Goal: Find contact information: Find contact information

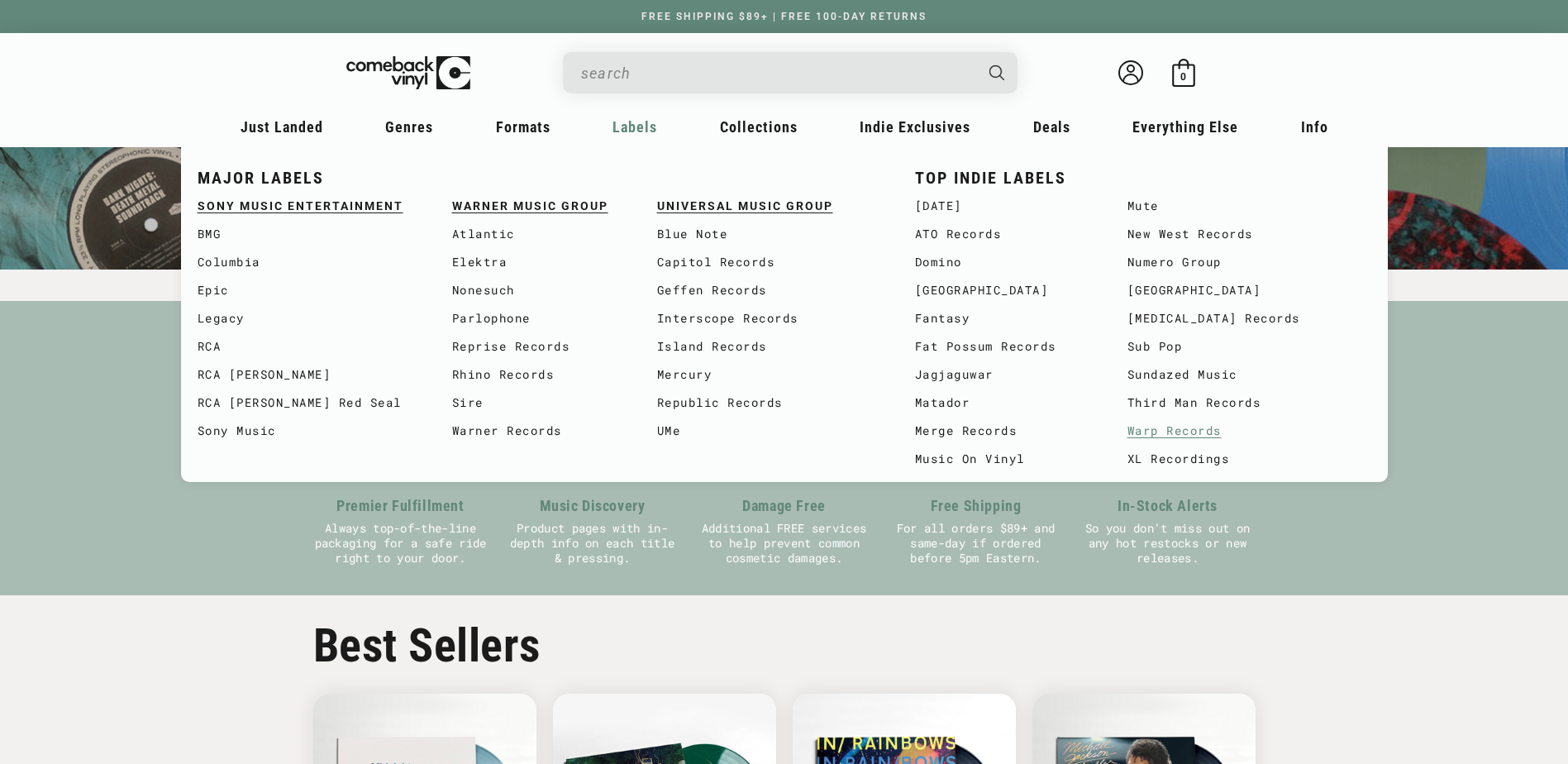
scroll to position [413, 0]
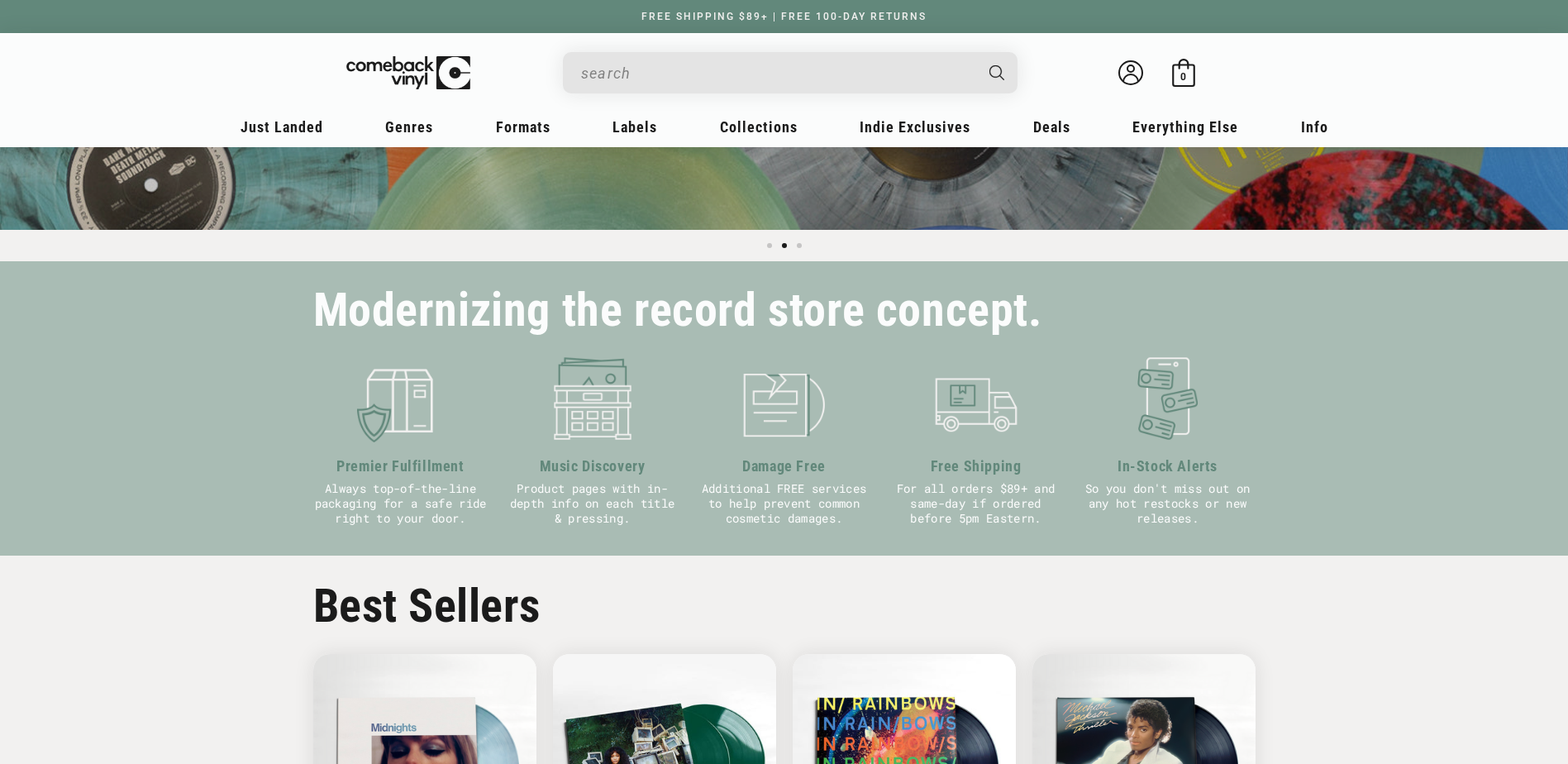
click at [1447, 514] on div "Modernizing the record store concept. Premier Fulfillment Always top-of-the-lin…" at bounding box center [784, 408] width 1568 height 295
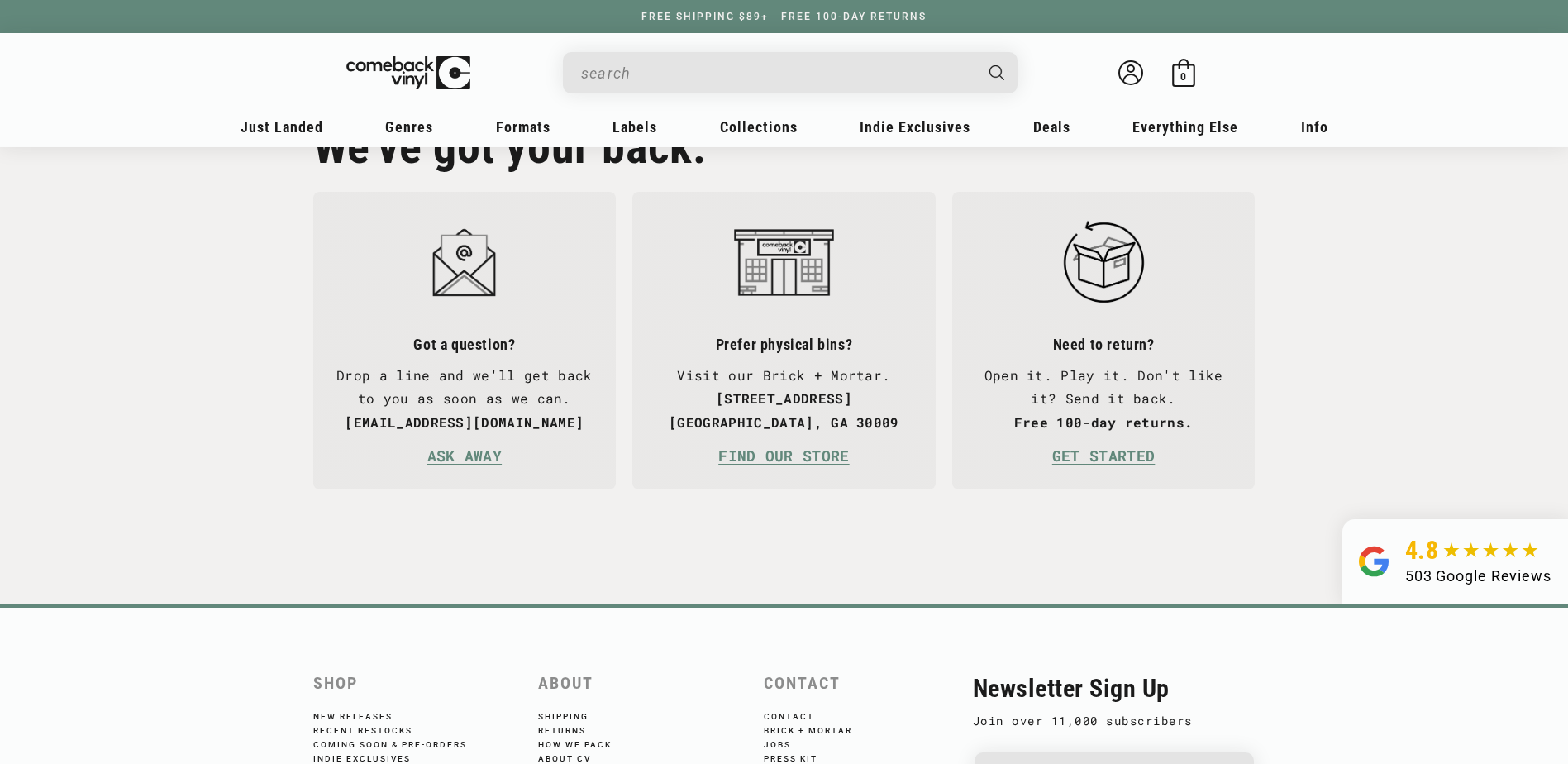
scroll to position [3786, 0]
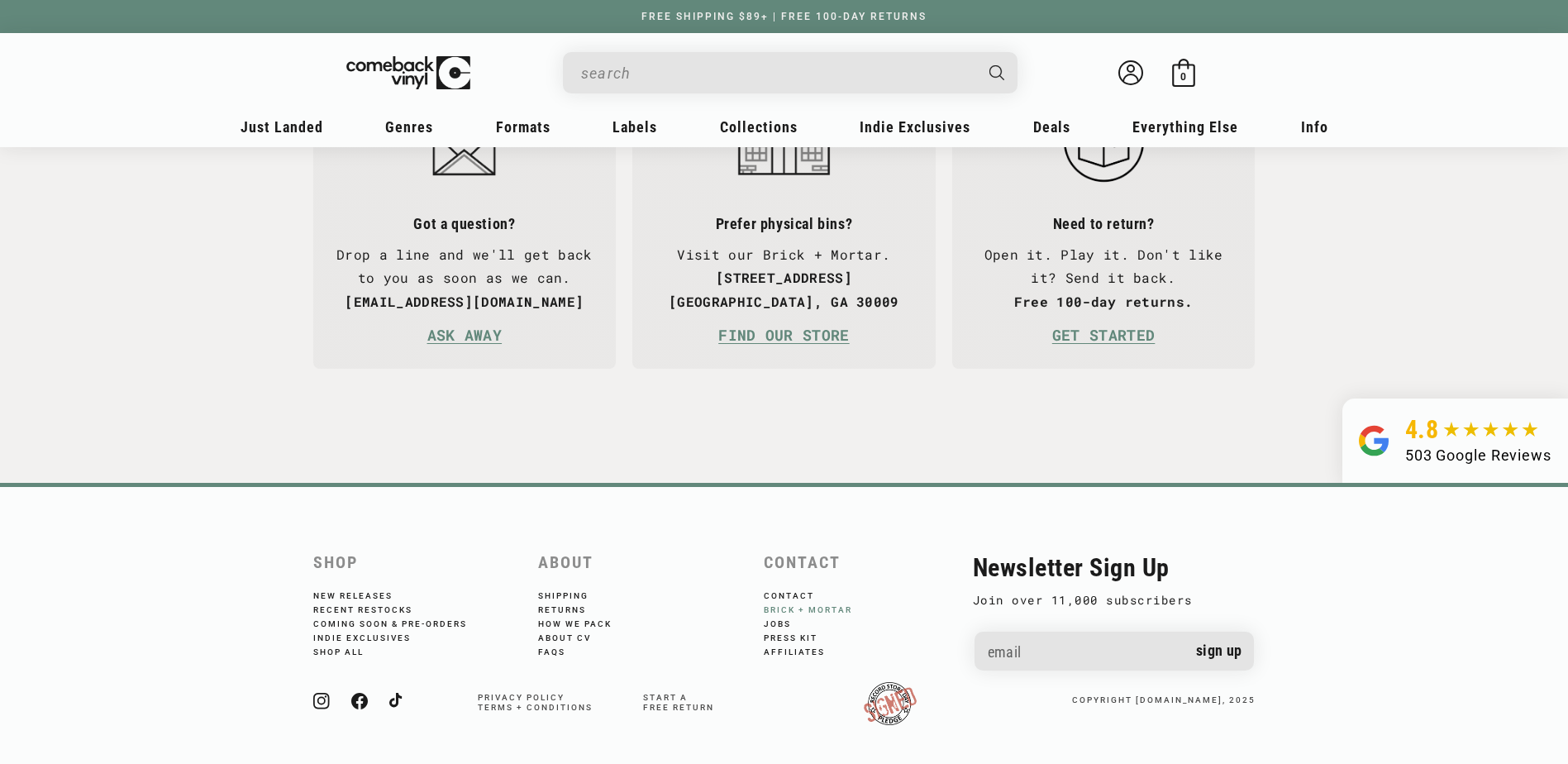
click at [807, 602] on link "Brick + Mortar" at bounding box center [818, 609] width 111 height 14
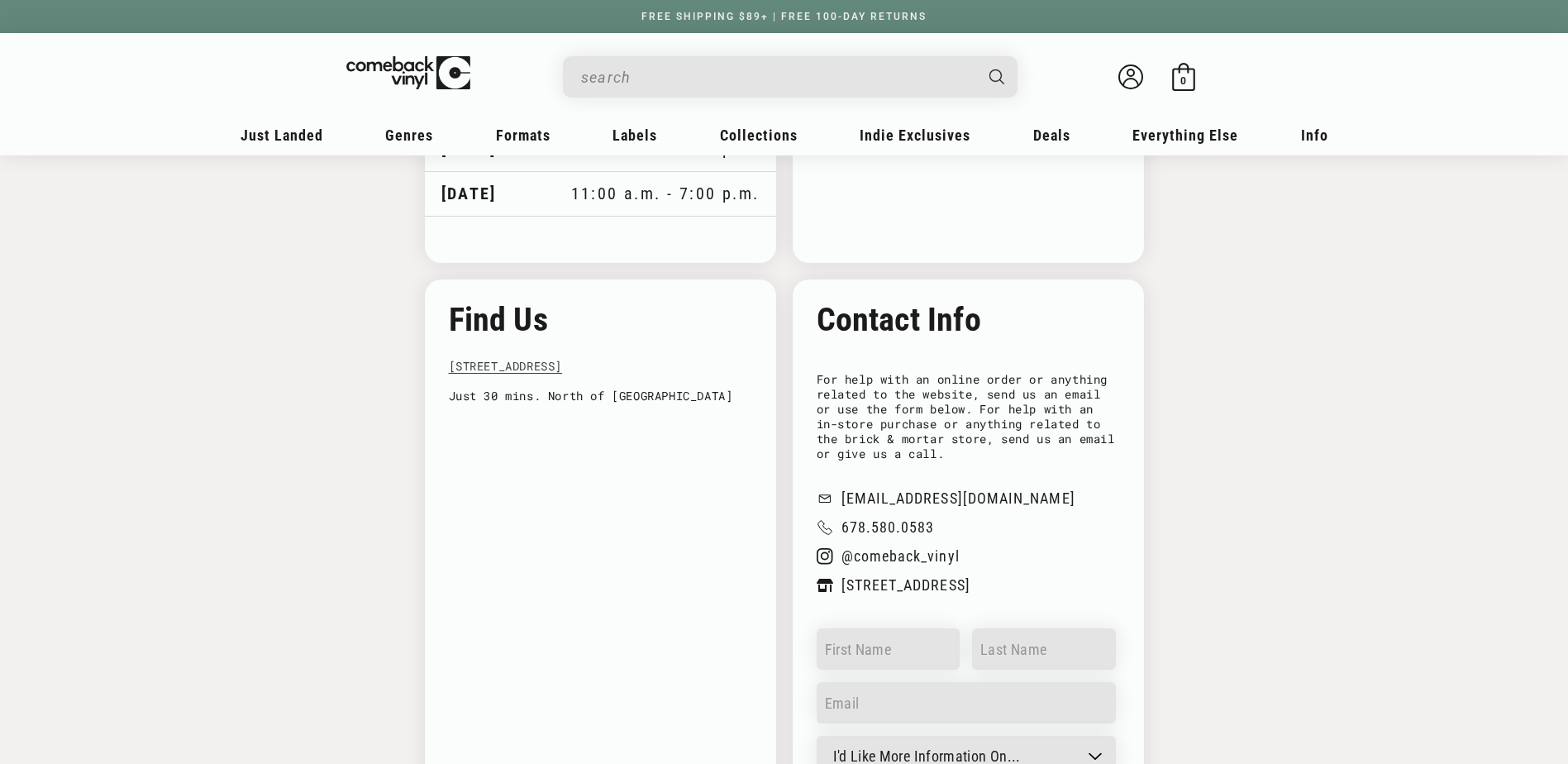
scroll to position [1737, 0]
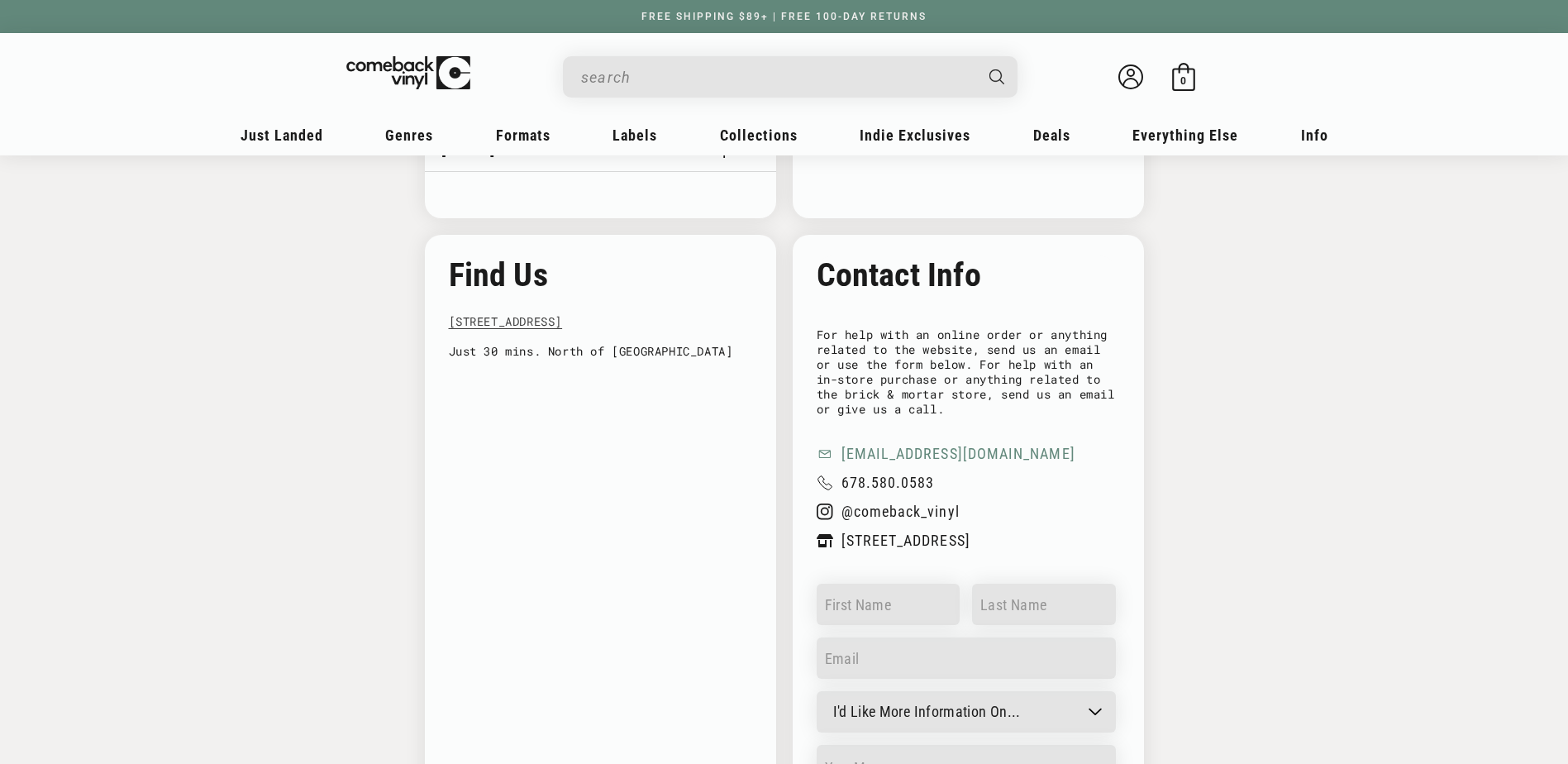
click at [919, 462] on link "[EMAIL_ADDRESS][DOMAIN_NAME]" at bounding box center [966, 454] width 300 height 17
click at [859, 462] on link "[EMAIL_ADDRESS][DOMAIN_NAME]" at bounding box center [966, 454] width 300 height 17
click at [918, 462] on link "[EMAIL_ADDRESS][DOMAIN_NAME]" at bounding box center [966, 454] width 300 height 17
